Goal: Task Accomplishment & Management: Manage account settings

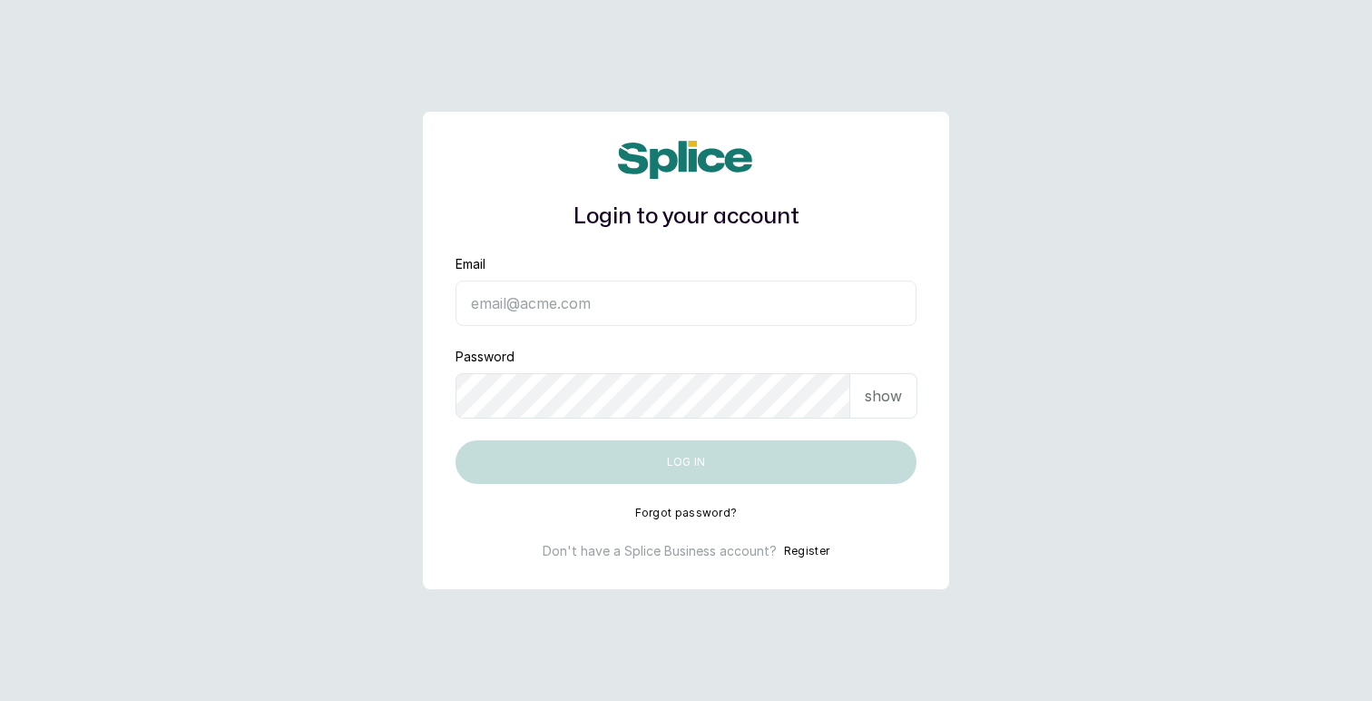
click at [544, 303] on input "Email" at bounding box center [686, 302] width 461 height 45
type input "[EMAIL_ADDRESS][DOMAIN_NAME]"
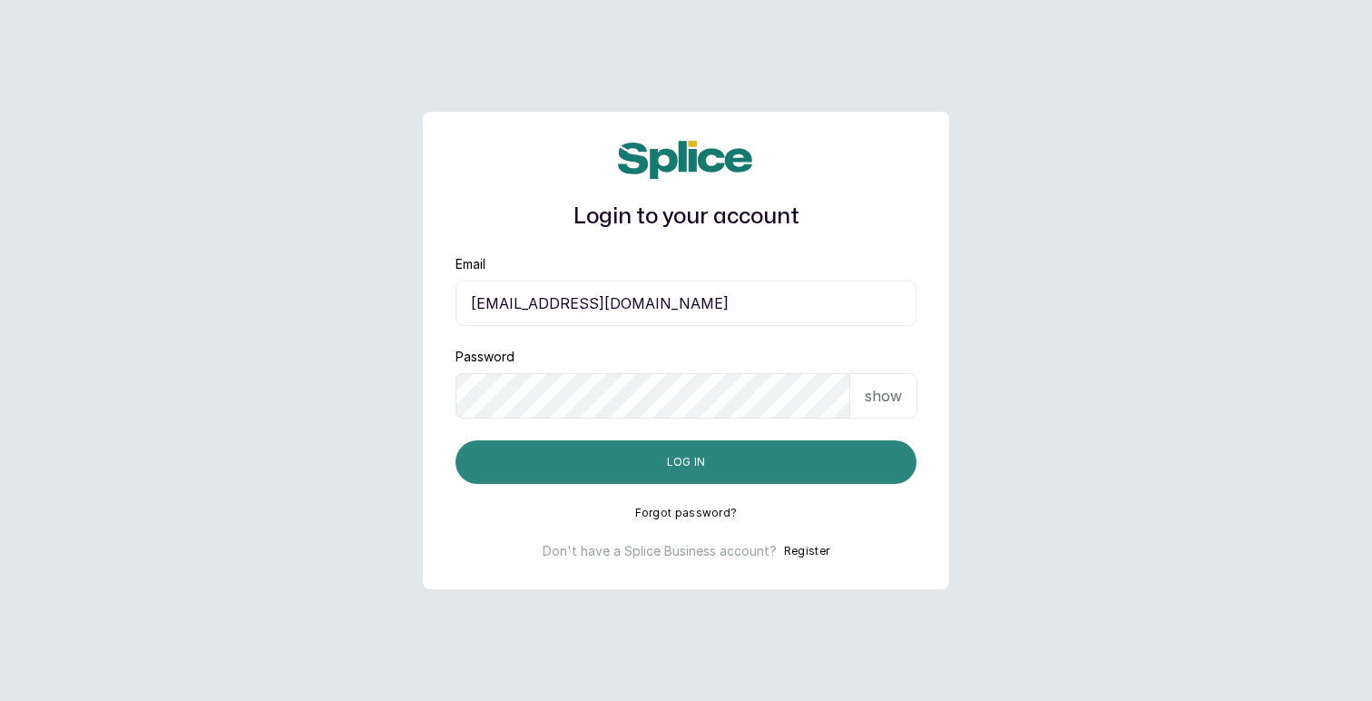
click at [708, 465] on button "Log in" at bounding box center [686, 462] width 461 height 44
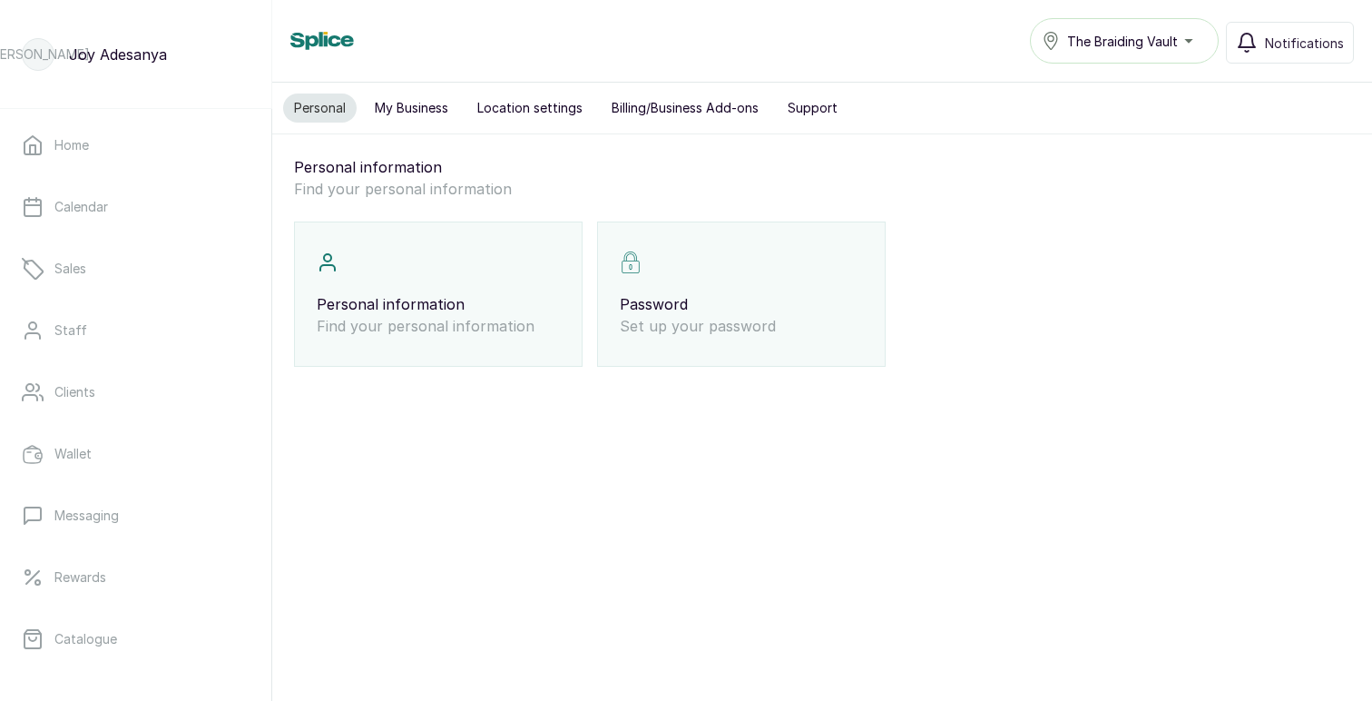
click at [1115, 37] on span "The Braiding Vault" at bounding box center [1122, 41] width 111 height 19
click at [849, 58] on div "Settings The Braiding Vault The Braiding Vault Notifications" at bounding box center [822, 40] width 1064 height 45
click at [72, 326] on p "Staff" at bounding box center [70, 330] width 33 height 18
